Goal: Transaction & Acquisition: Subscribe to service/newsletter

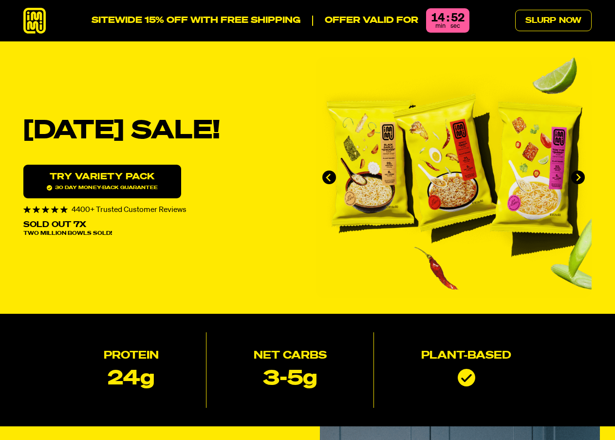
click at [39, 18] on icon at bounding box center [34, 21] width 22 height 26
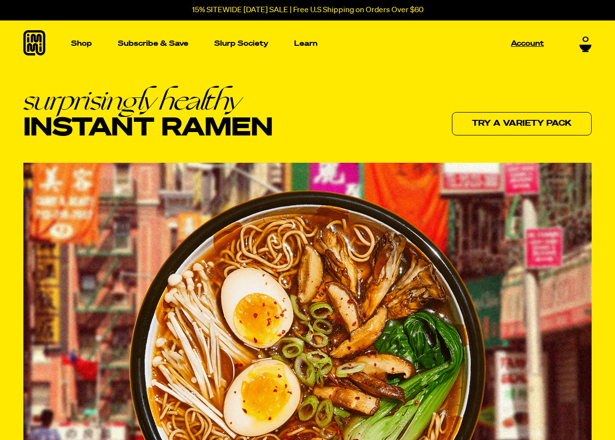
click at [527, 41] on p "Account" at bounding box center [527, 43] width 33 height 7
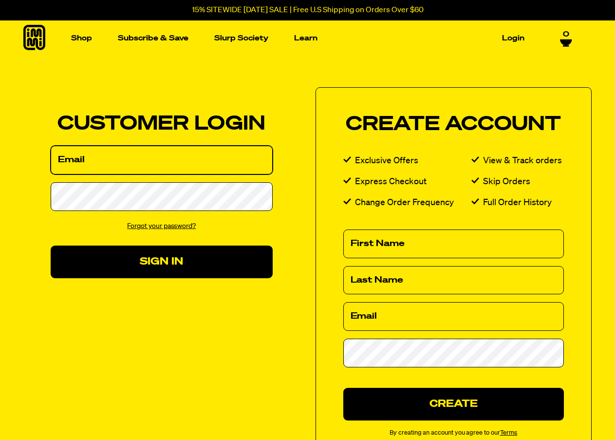
drag, startPoint x: 0, startPoint y: 0, endPoint x: 153, endPoint y: 161, distance: 222.5
click at [176, 152] on input "Email" at bounding box center [162, 160] width 222 height 29
click at [153, 161] on input "Email" at bounding box center [162, 160] width 222 height 29
type input "jyong21@gmail.com"
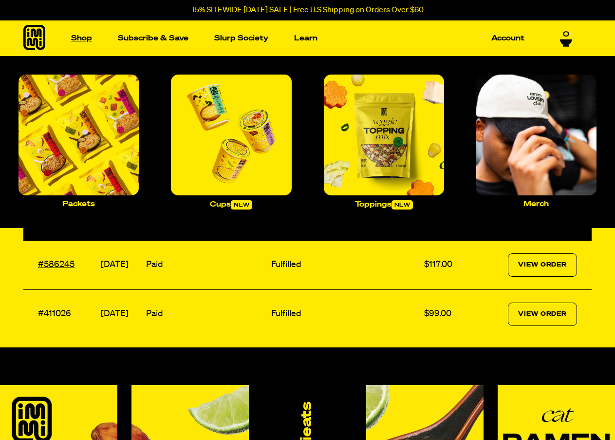
click at [75, 40] on link "Shop" at bounding box center [81, 38] width 29 height 15
click at [84, 37] on link "Shop" at bounding box center [81, 38] width 29 height 15
click at [80, 175] on img "Main navigation" at bounding box center [79, 134] width 120 height 120
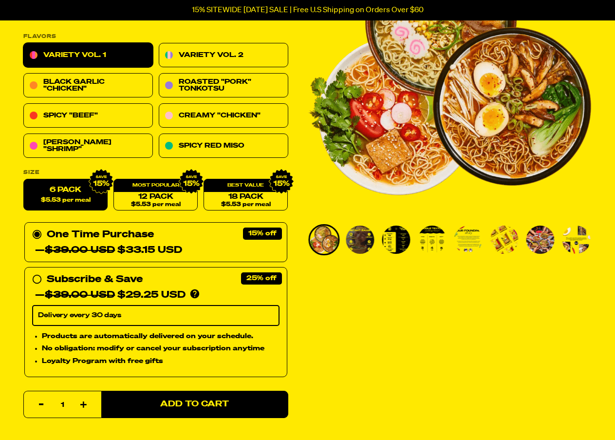
scroll to position [195, 0]
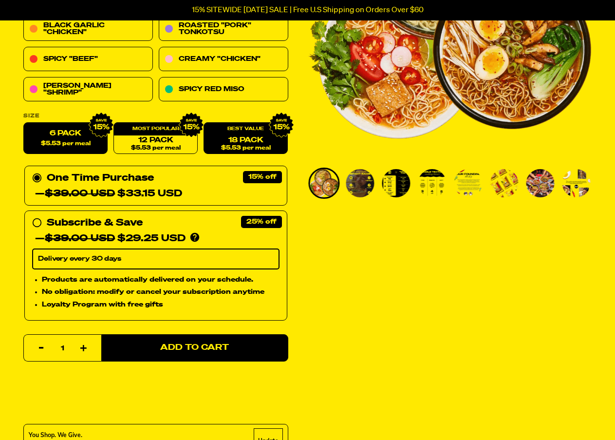
click at [253, 136] on link "18 Pack $5.53 per meal" at bounding box center [246, 139] width 84 height 32
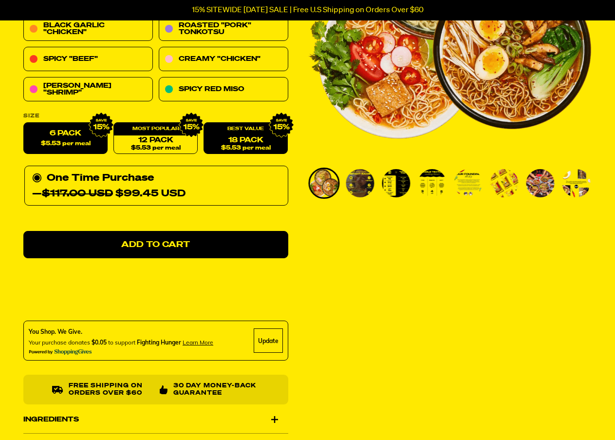
click at [67, 149] on label "6 Pack $5.53 per meal" at bounding box center [65, 139] width 84 height 32
click at [24, 123] on input "6 Pack $5.53 per meal" at bounding box center [23, 123] width 0 height 0
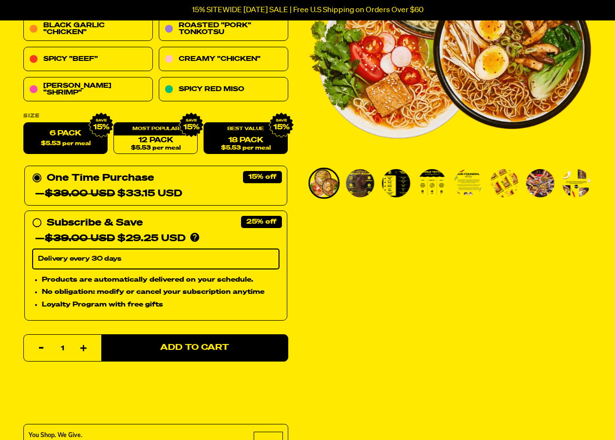
click at [250, 137] on link "18 Pack $5.53 per meal" at bounding box center [246, 139] width 84 height 32
radio input "false"
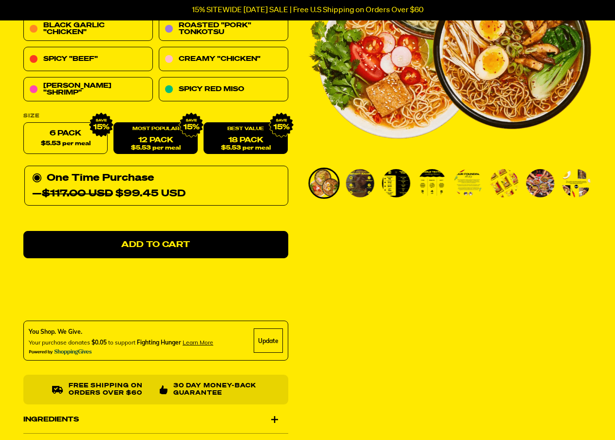
click at [170, 135] on div "12 Pack $5.53 per meal" at bounding box center [155, 139] width 84 height 32
click at [251, 143] on link "18 Pack $5.53 per meal" at bounding box center [246, 139] width 84 height 32
click at [142, 138] on link "12 Pack $5.53 per meal" at bounding box center [155, 139] width 84 height 32
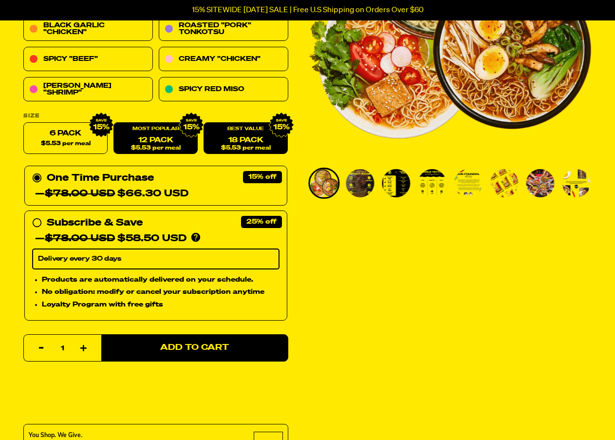
click at [252, 138] on link "18 Pack $5.53 per meal" at bounding box center [246, 139] width 84 height 32
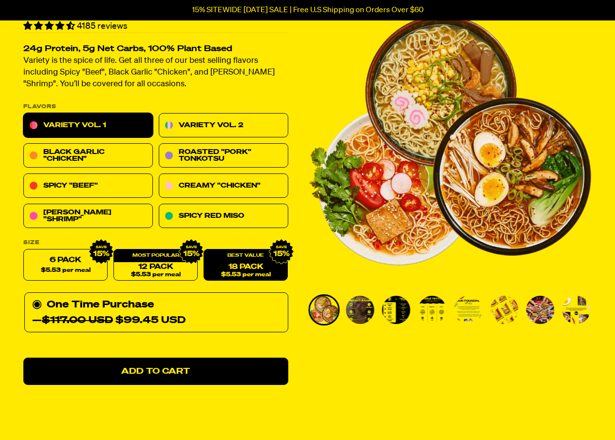
scroll to position [97, 0]
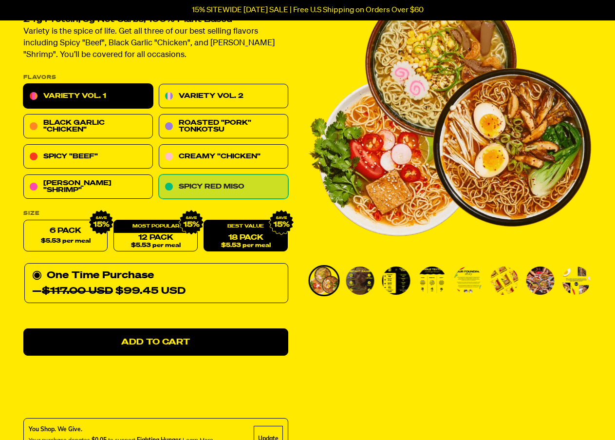
click at [210, 184] on link "Spicy Red Miso" at bounding box center [224, 187] width 130 height 24
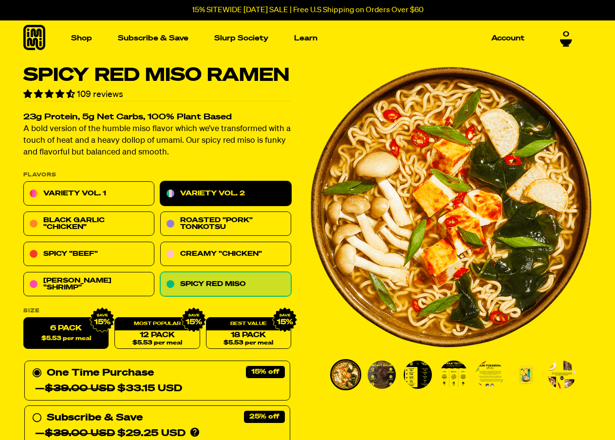
click at [226, 196] on link "Variety Vol. 2" at bounding box center [225, 194] width 131 height 24
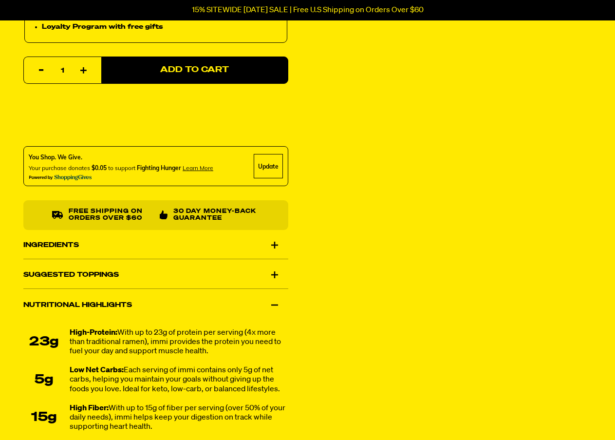
scroll to position [438, 0]
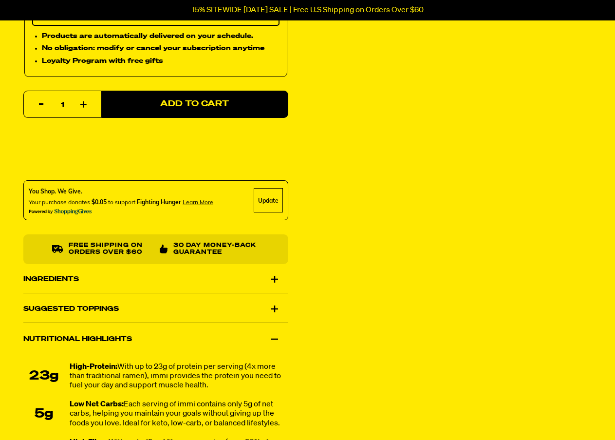
click at [279, 310] on div "Suggested Toppings" at bounding box center [155, 308] width 265 height 27
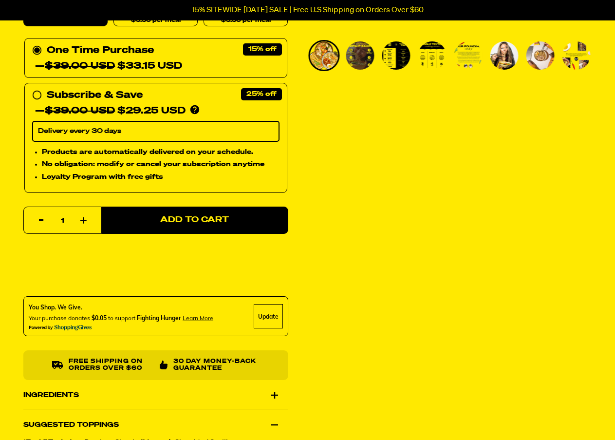
scroll to position [0, 0]
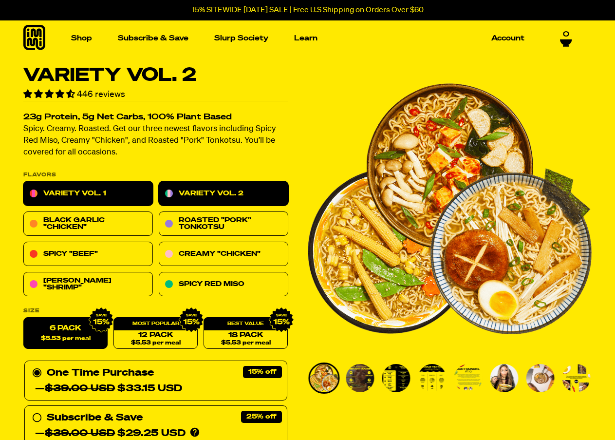
click at [100, 194] on link "Variety Vol. 1" at bounding box center [88, 194] width 130 height 24
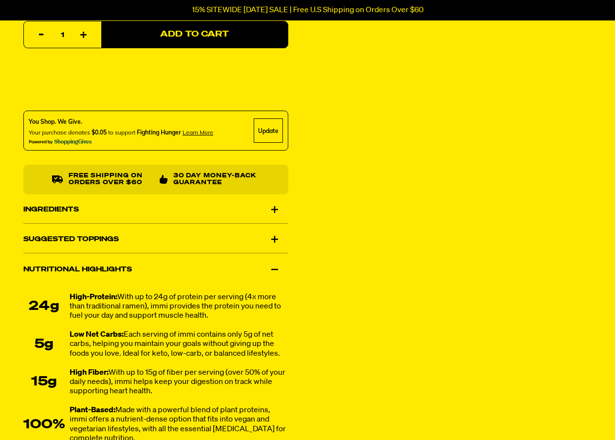
scroll to position [487, 0]
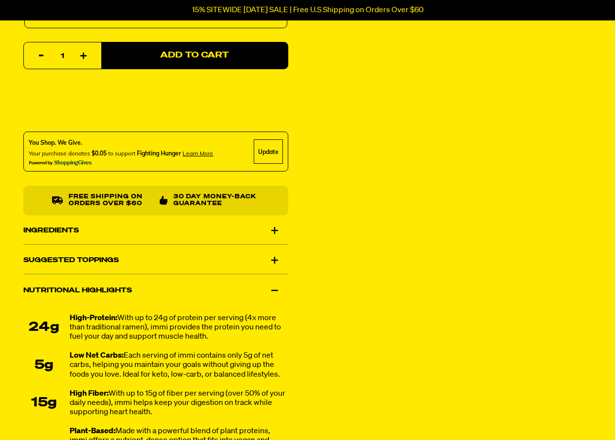
click at [271, 259] on div "Suggested Toppings" at bounding box center [155, 259] width 265 height 27
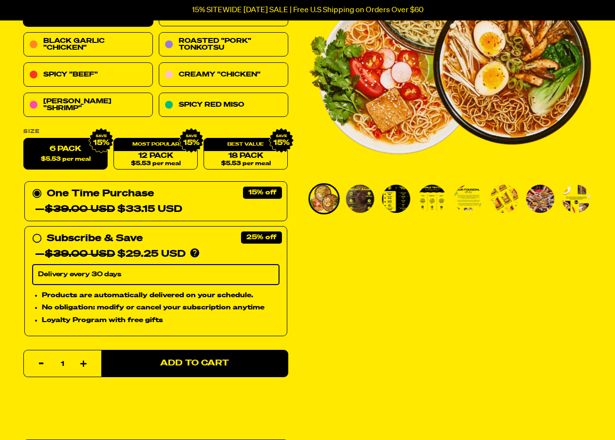
scroll to position [0, 0]
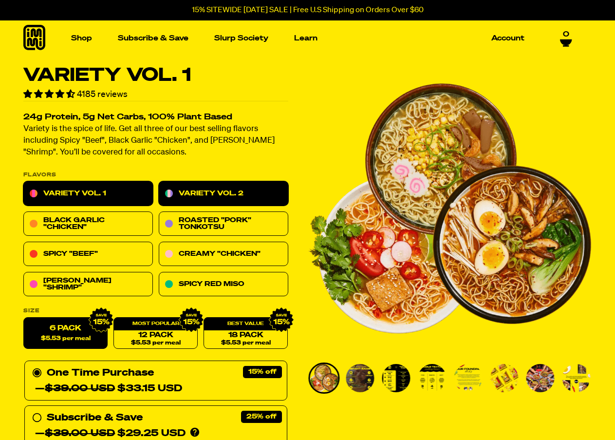
click at [261, 198] on link "Variety Vol. 2" at bounding box center [224, 194] width 130 height 24
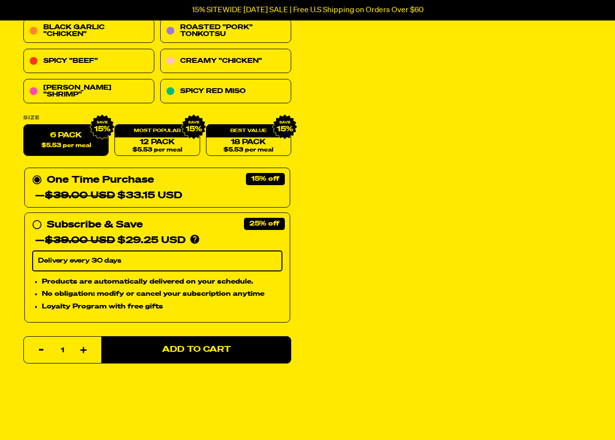
scroll to position [195, 0]
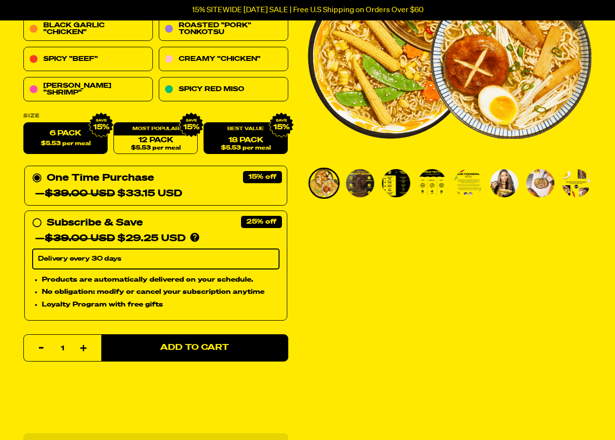
click at [226, 143] on link "18 Pack $5.53 per meal" at bounding box center [246, 139] width 84 height 32
radio input "false"
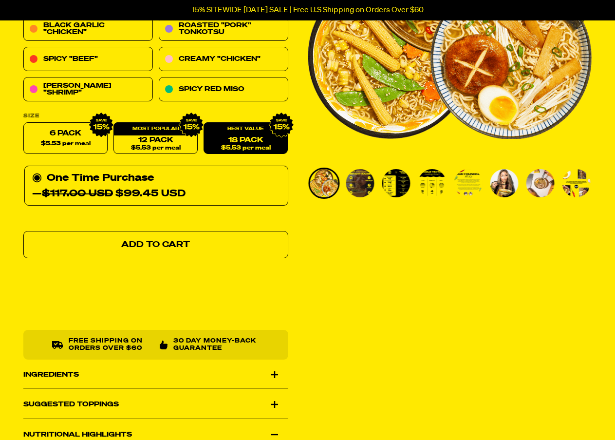
click at [158, 250] on link "Add to Cart" at bounding box center [155, 244] width 265 height 27
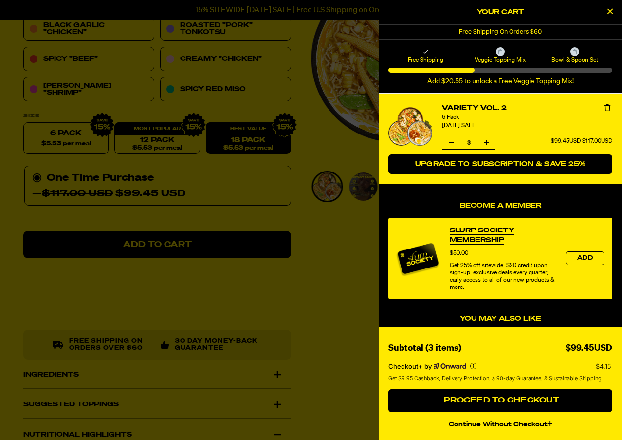
click at [488, 167] on span "Upgrade to Subscription & Save 25%" at bounding box center [500, 164] width 171 height 7
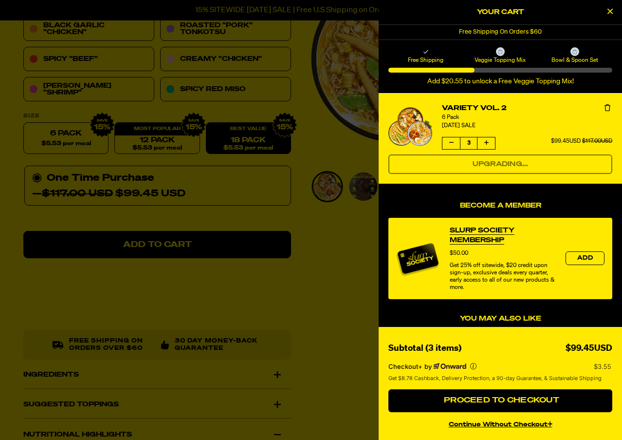
select select "Every 30 Days"
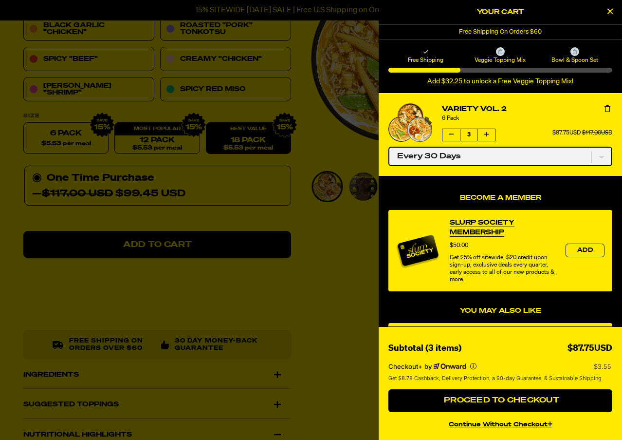
click at [447, 160] on select "One-time only Every 30 Days" at bounding box center [501, 156] width 224 height 19
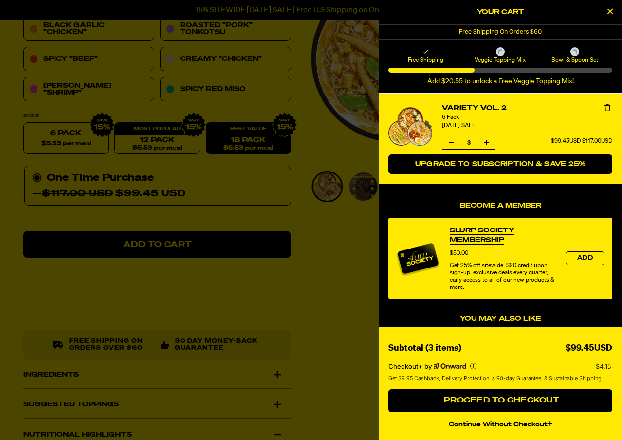
click at [464, 162] on span "Upgrade to Subscription & Save 25%" at bounding box center [500, 164] width 171 height 7
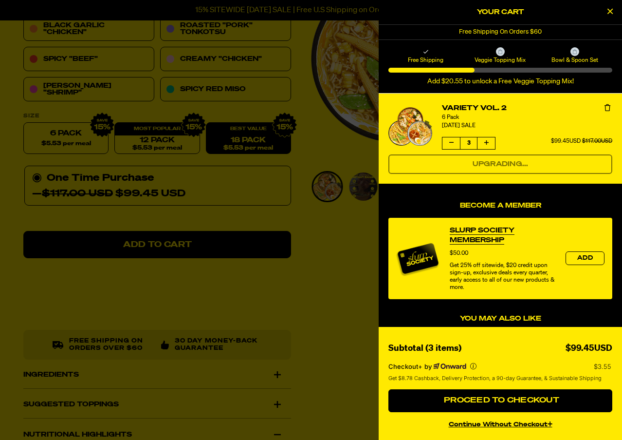
select select "Every 30 Days"
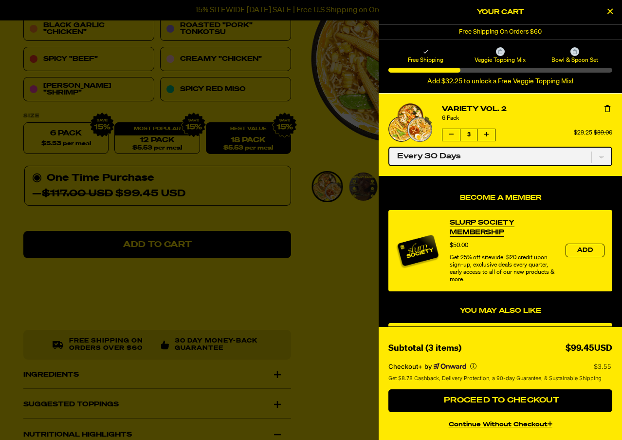
click at [442, 157] on select "One-time only Every 30 Days" at bounding box center [501, 156] width 224 height 19
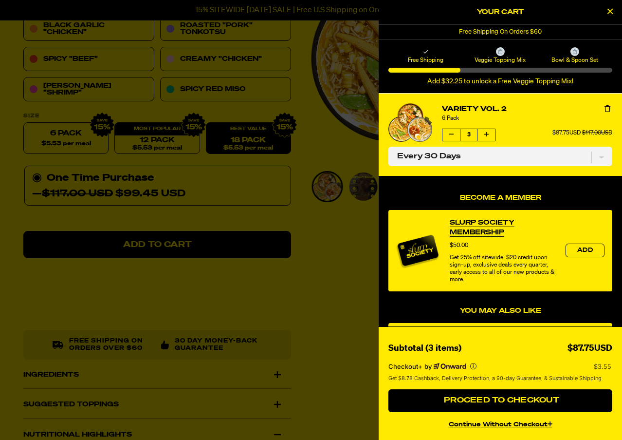
click at [437, 180] on div "Become a Member Slurp Society Membership Price $50.00 Get 25% off sitewide, $20…" at bounding box center [500, 433] width 243 height 514
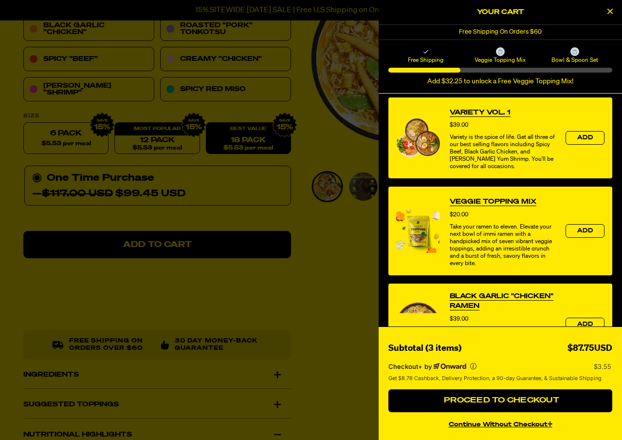
scroll to position [0, 0]
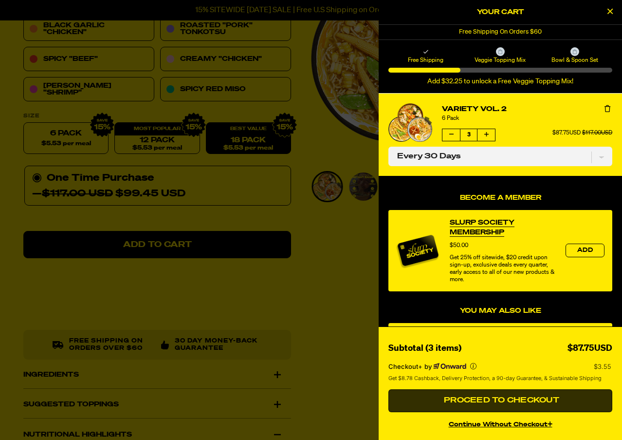
click at [528, 400] on span "Proceed to Checkout" at bounding box center [501, 400] width 118 height 8
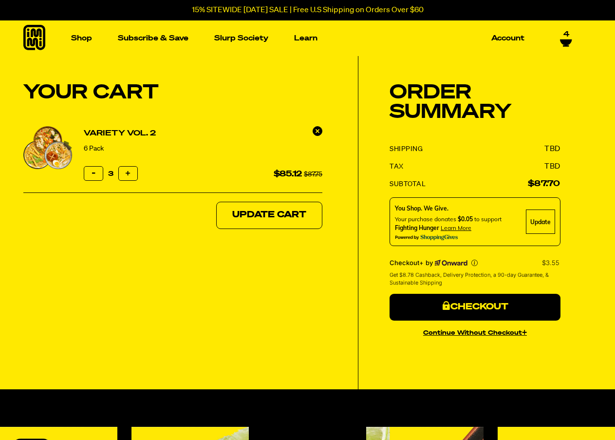
click at [315, 130] on link at bounding box center [318, 131] width 10 height 10
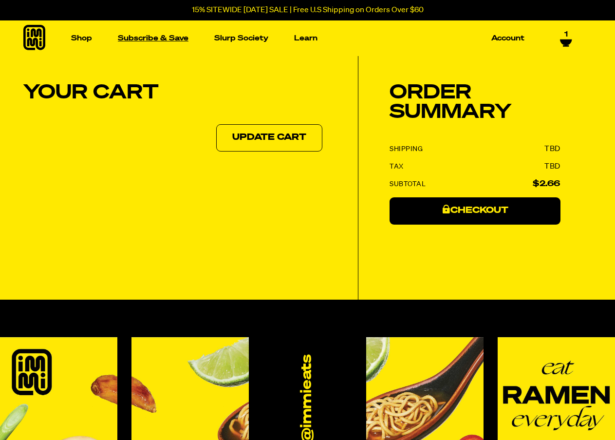
click at [141, 36] on link "Subscribe & Save" at bounding box center [153, 38] width 78 height 15
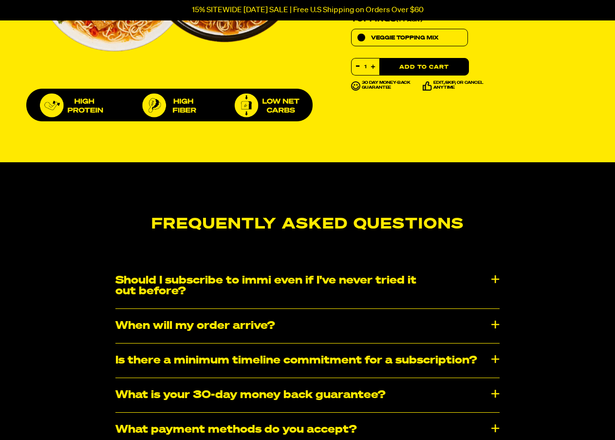
scroll to position [779, 0]
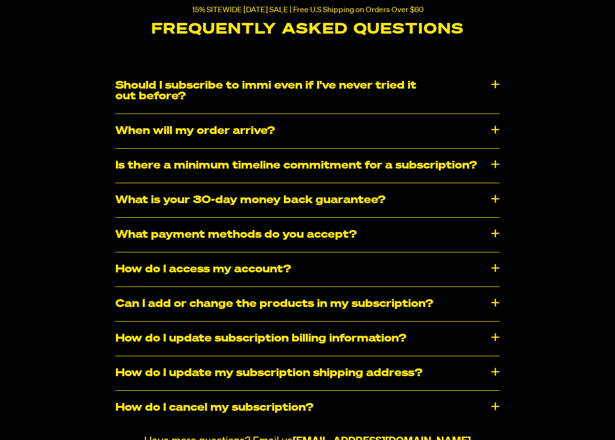
click at [260, 106] on div "Should I subscribe to immi even if I've never tried it out before?" at bounding box center [307, 91] width 384 height 45
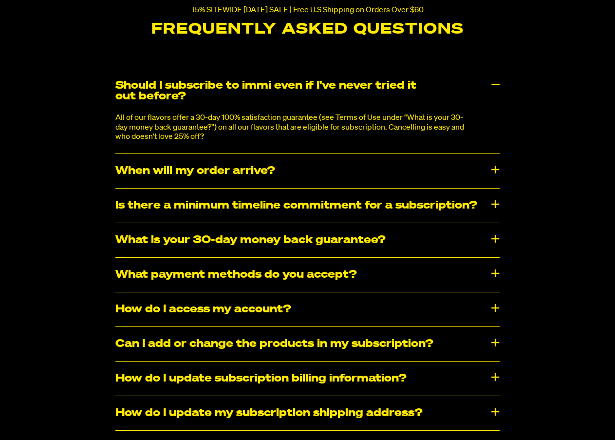
click at [270, 174] on div "When will my order arrive?" at bounding box center [307, 171] width 384 height 34
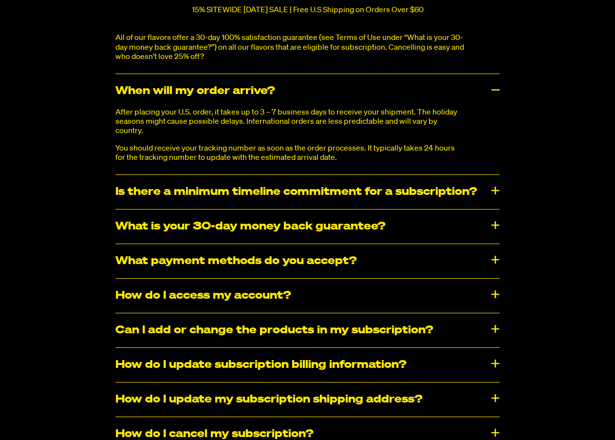
scroll to position [876, 0]
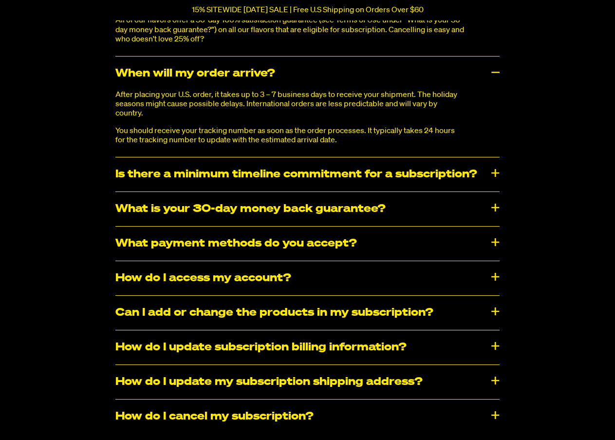
click at [281, 175] on div "Is there a minimum timeline commitment for a subscription?" at bounding box center [307, 174] width 384 height 34
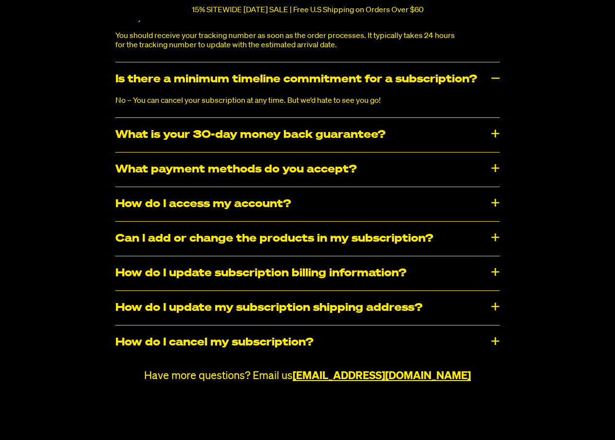
scroll to position [974, 0]
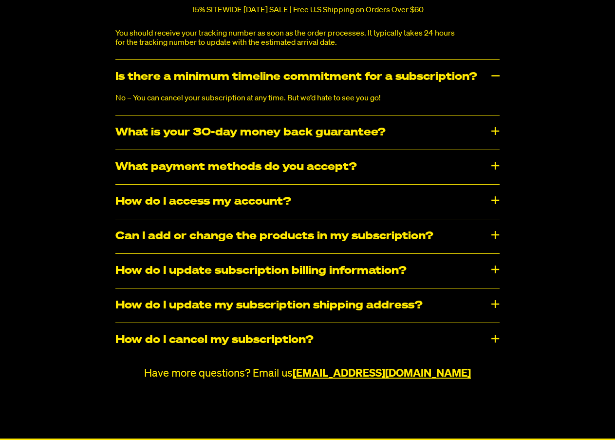
click at [279, 141] on div "What is your 30-day money back guarantee?" at bounding box center [307, 132] width 384 height 34
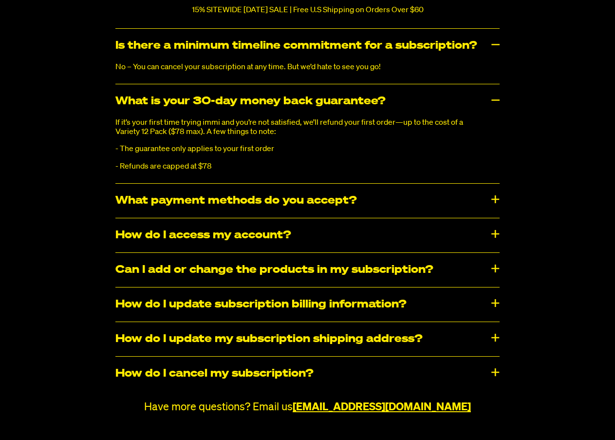
scroll to position [1023, 0]
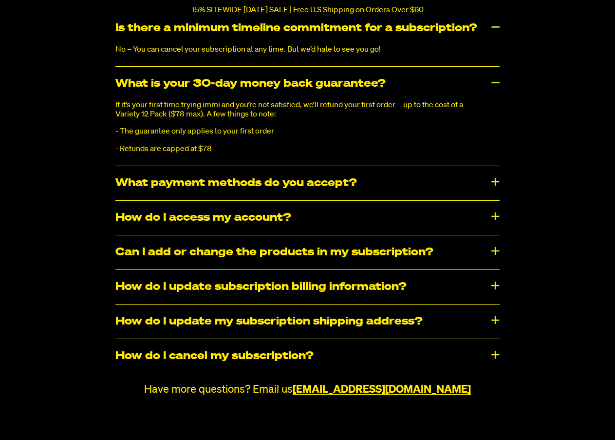
click at [284, 184] on div "What payment methods do you accept?" at bounding box center [307, 183] width 384 height 34
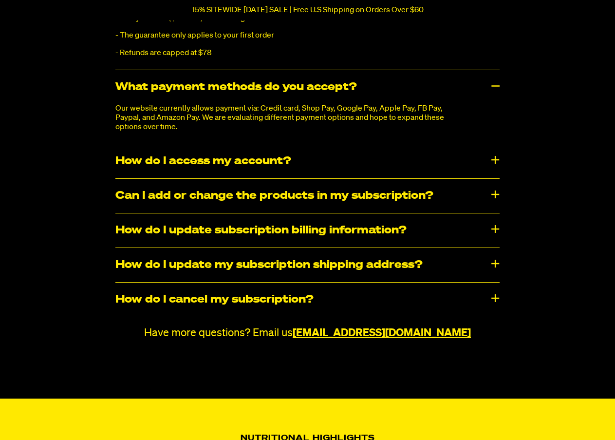
scroll to position [1120, 0]
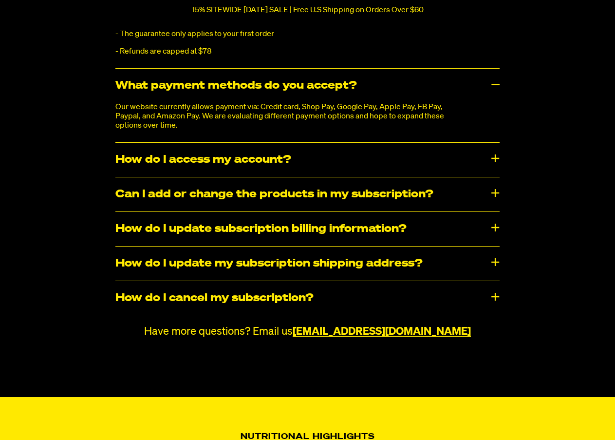
click at [271, 198] on div "Can I add or change the products in my subscription?" at bounding box center [307, 194] width 384 height 34
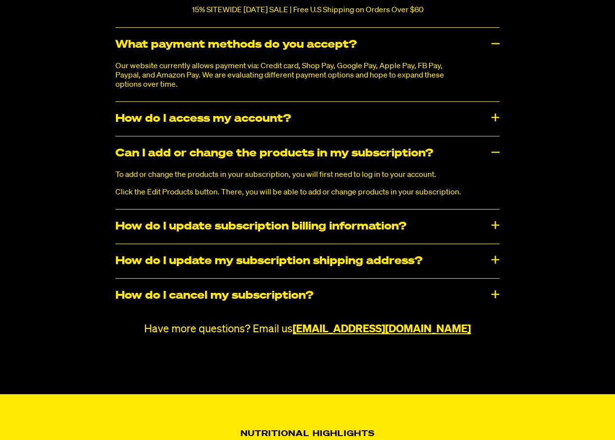
scroll to position [1217, 0]
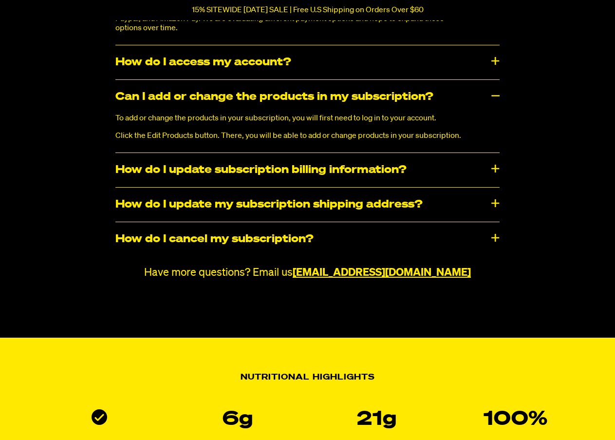
click at [280, 171] on div "How do I update subscription billing information?" at bounding box center [307, 170] width 384 height 34
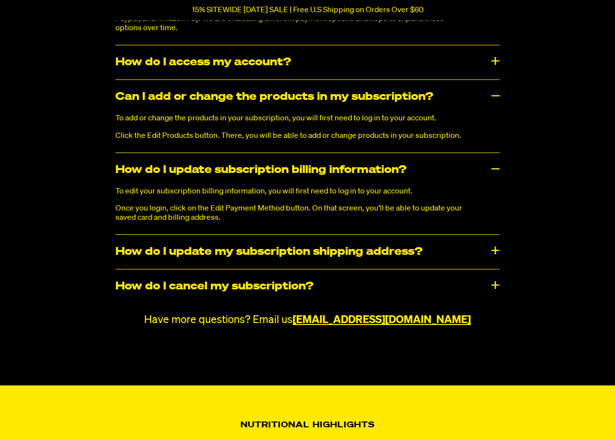
click at [283, 259] on div "How do I update my subscription shipping address?" at bounding box center [307, 252] width 384 height 34
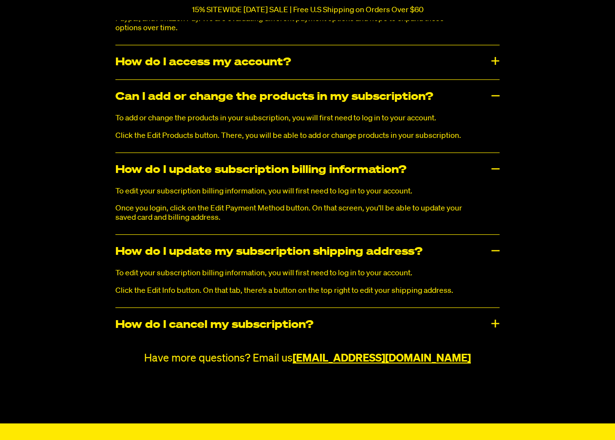
click at [276, 325] on div "How do I cancel my subscription?" at bounding box center [307, 325] width 384 height 34
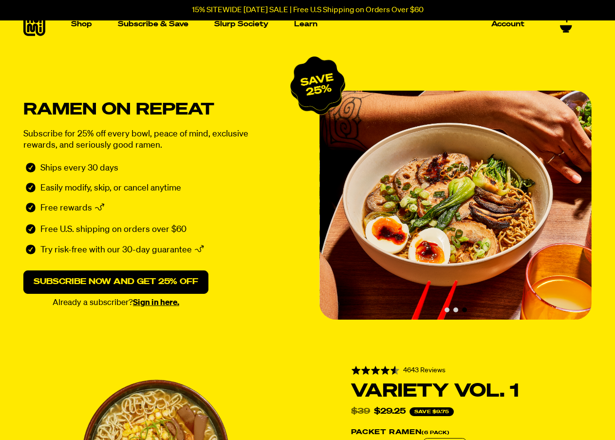
scroll to position [0, 0]
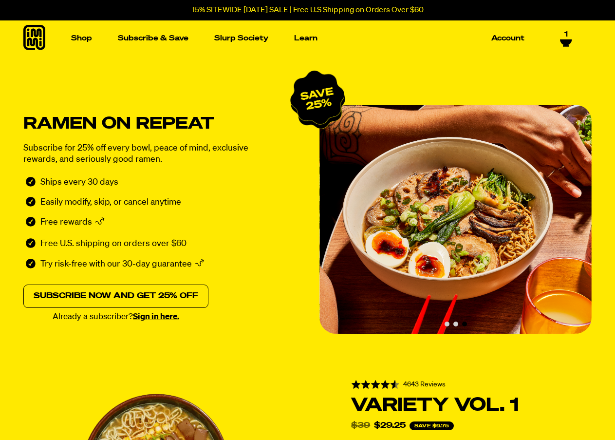
click at [149, 297] on link "Subscribe now and get 25% off" at bounding box center [115, 295] width 185 height 23
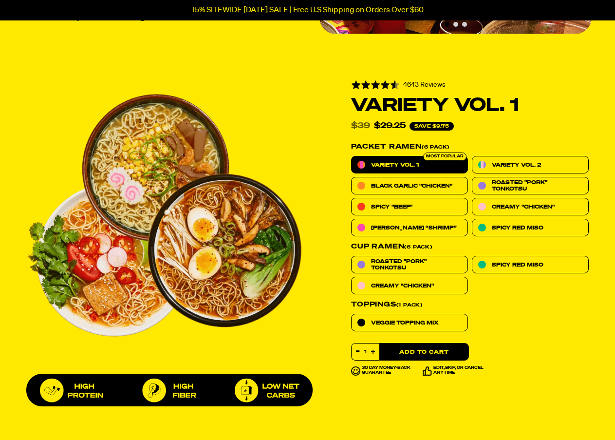
scroll to position [310, 0]
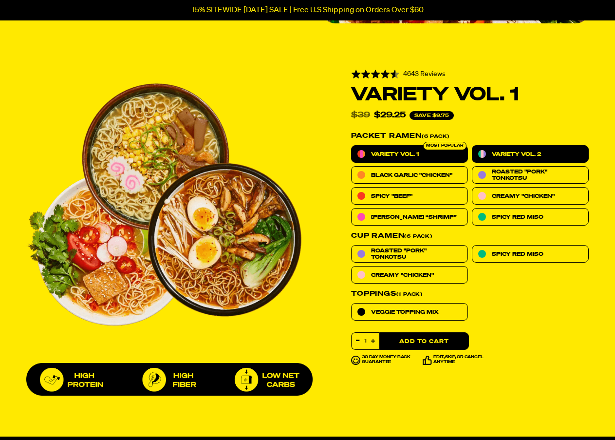
click at [518, 151] on span "Variety Vol. 2" at bounding box center [516, 154] width 49 height 6
click at [472, 146] on input "Variety Vol. 2" at bounding box center [472, 145] width 0 height 0
radio input "true"
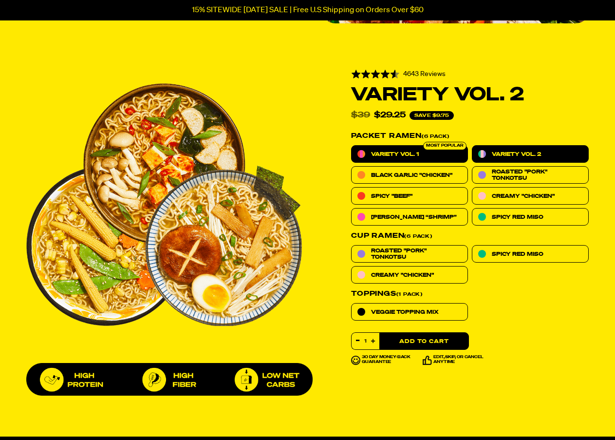
click at [387, 151] on span "Variety Vol. 1" at bounding box center [395, 154] width 48 height 6
click at [352, 146] on input "Variety Vol. 1" at bounding box center [351, 145] width 0 height 0
radio input "true"
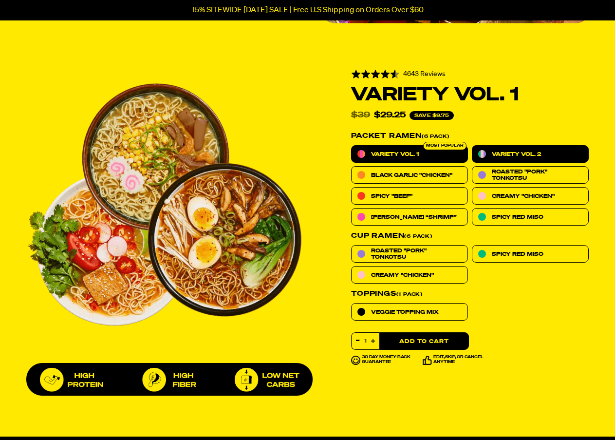
click at [524, 154] on span "Variety Vol. 2" at bounding box center [516, 154] width 49 height 6
click at [472, 146] on input "Variety Vol. 2" at bounding box center [472, 145] width 0 height 0
radio input "true"
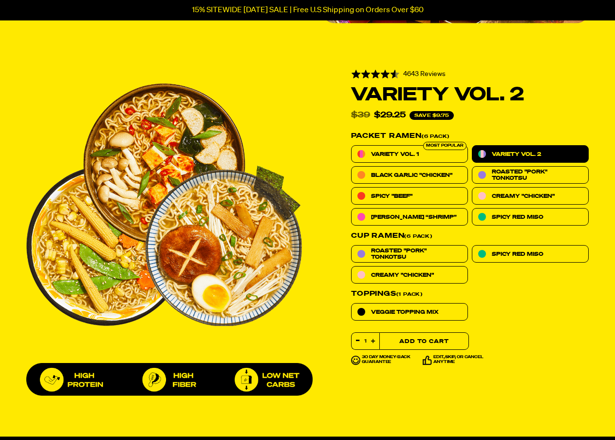
click at [432, 338] on button "Add to Cart" at bounding box center [424, 341] width 90 height 18
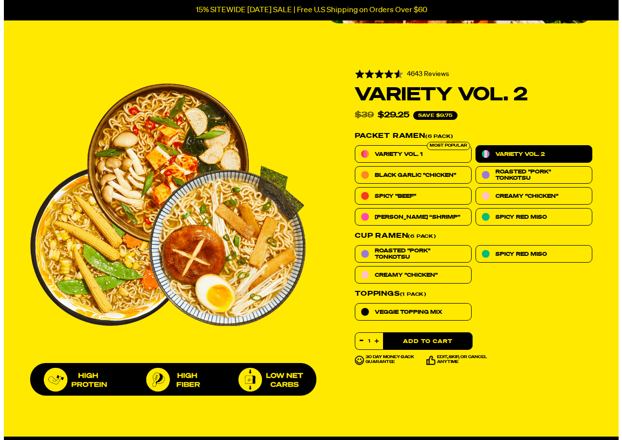
scroll to position [312, 0]
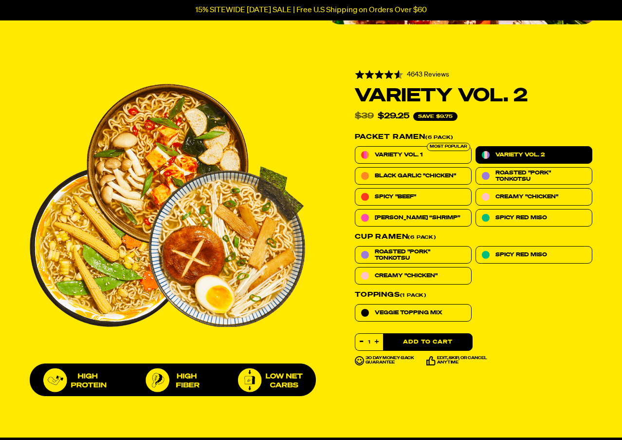
select select "Every 30 Days"
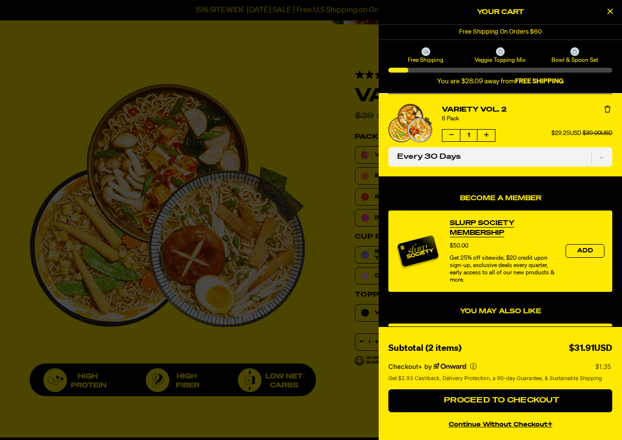
click at [524, 149] on li "Variety Vol. 2 6 Pack Quantity of Variety Vol. 2 1 $29.25USD $39.00USD One-time…" at bounding box center [501, 134] width 224 height 83
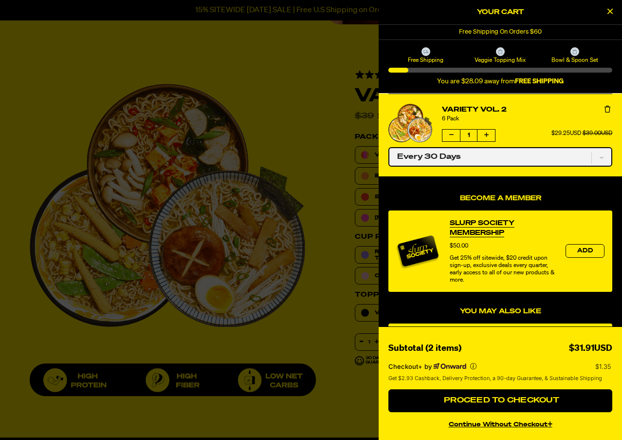
click at [524, 149] on select "One-time only Every 30 Days" at bounding box center [501, 156] width 224 height 19
click at [527, 164] on select "One-time only Every 30 Days" at bounding box center [501, 156] width 224 height 19
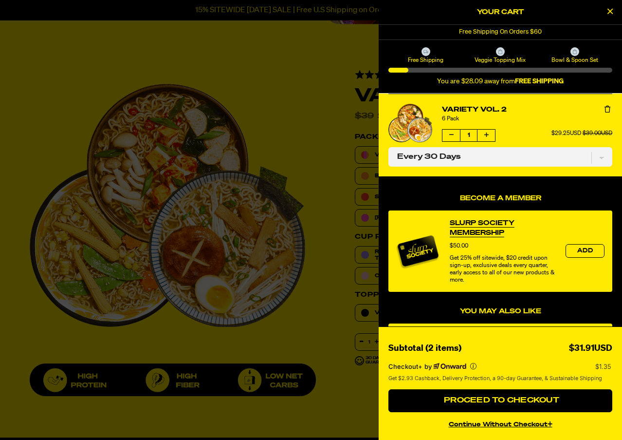
click at [552, 183] on div "Become a Member Slurp Society Membership Price $50.00 Get 25% off sitewide, $20…" at bounding box center [500, 437] width 243 height 521
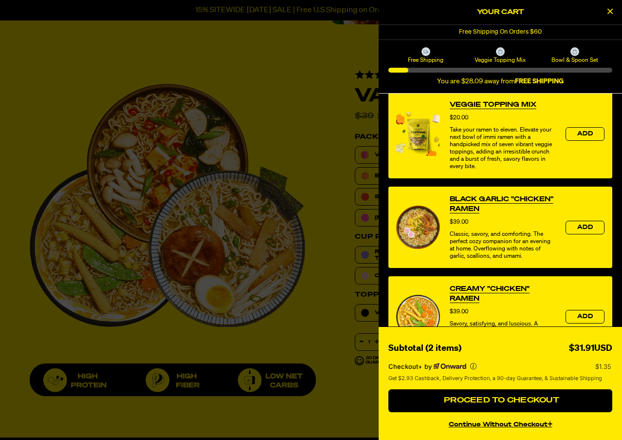
scroll to position [0, 0]
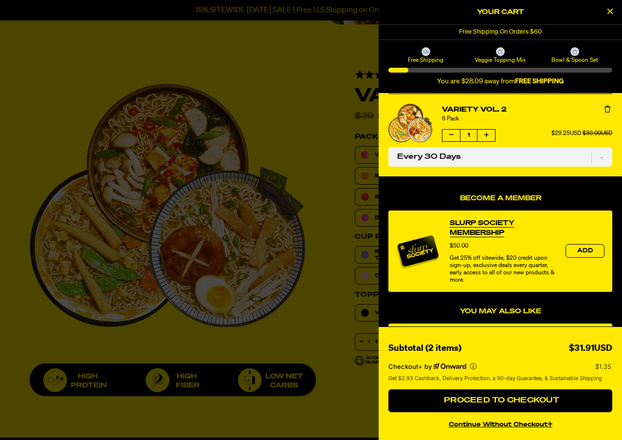
click at [487, 136] on icon "Increase quantity of Variety Vol. 2" at bounding box center [486, 135] width 4 height 6
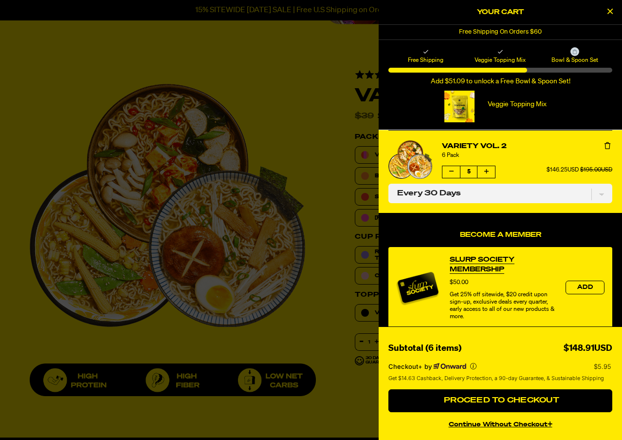
click at [485, 171] on icon "Increase quantity of Variety Vol. 2" at bounding box center [486, 171] width 4 height 6
click at [489, 171] on button "Increase quantity of Variety Vol. 2" at bounding box center [487, 172] width 18 height 12
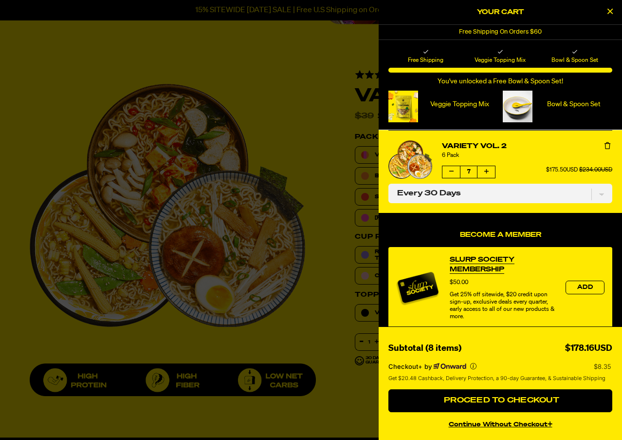
select select "subscription frequency"
